Goal: Register for event/course

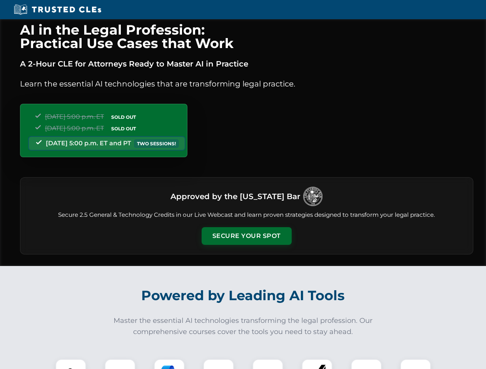
click at [246, 236] on button "Secure Your Spot" at bounding box center [247, 236] width 90 height 18
click at [71, 364] on img at bounding box center [71, 374] width 22 height 22
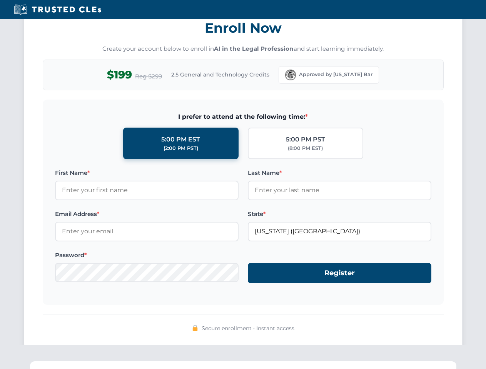
scroll to position [755, 0]
